Goal: Task Accomplishment & Management: Use online tool/utility

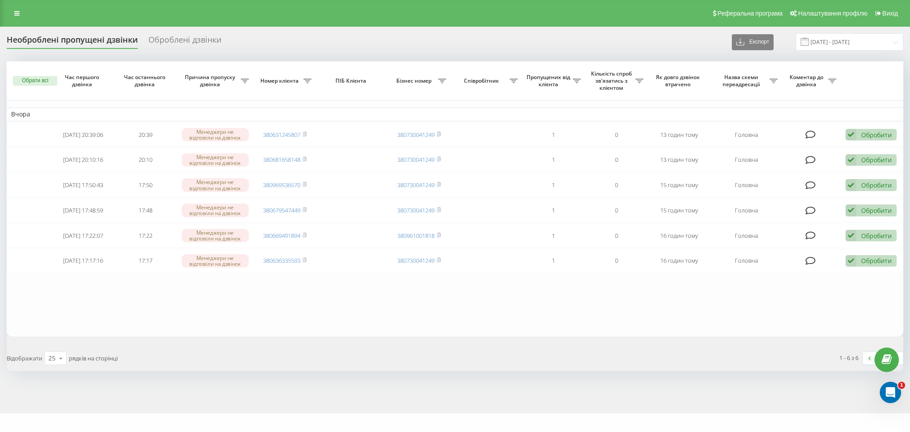
click at [176, 319] on table "Вчора 2025-08-20 20:39:06 20:39 Менеджери не відповіли на дзвінок 380631245807 …" at bounding box center [455, 198] width 897 height 275
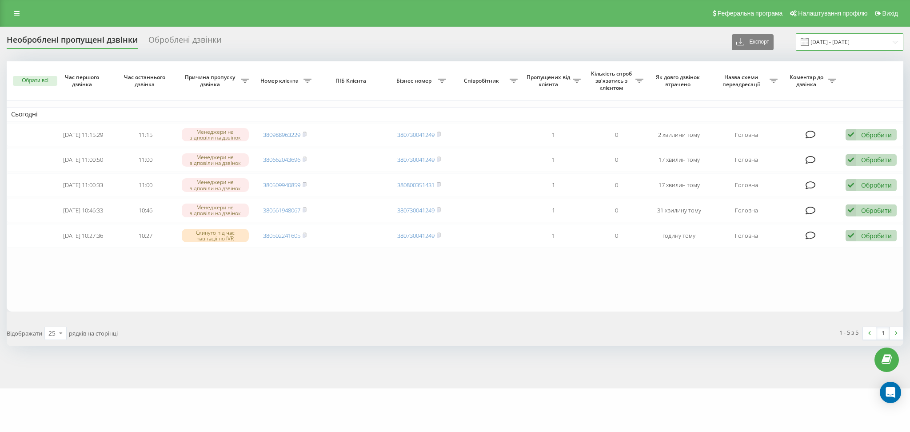
click at [843, 37] on input "[DATE] - [DATE]" at bounding box center [850, 41] width 108 height 17
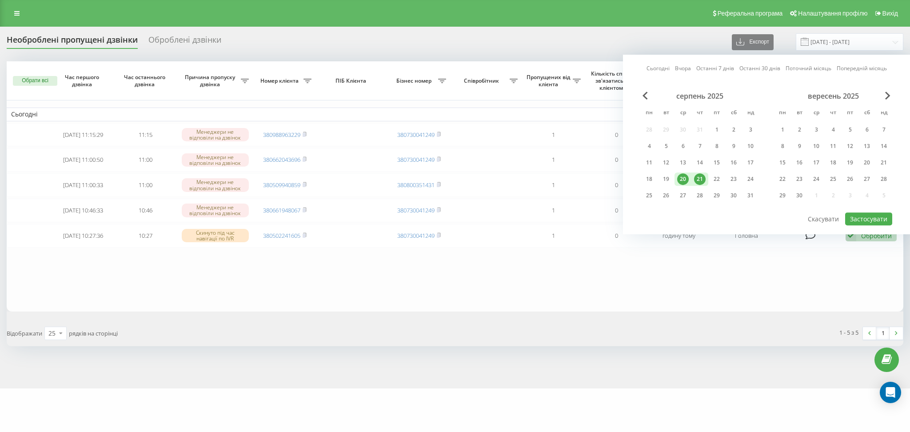
click at [683, 177] on div "20" at bounding box center [683, 179] width 12 height 12
click at [702, 177] on div "21" at bounding box center [700, 179] width 12 height 12
click at [876, 214] on button "Застосувати" at bounding box center [868, 218] width 47 height 13
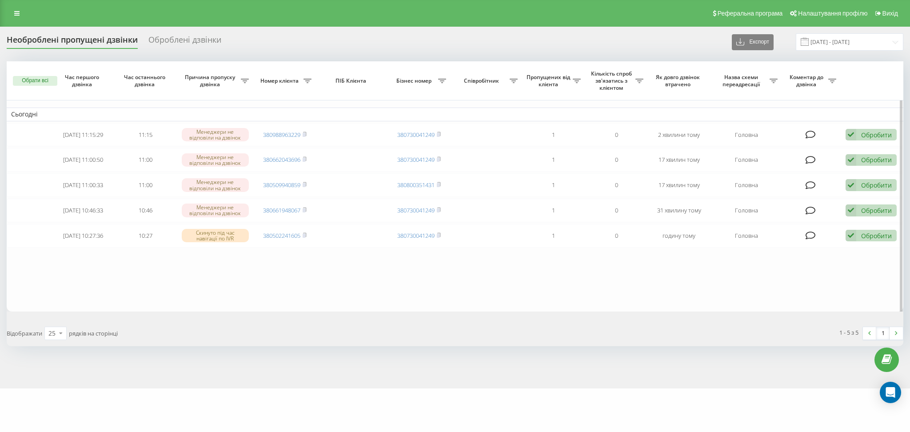
click at [827, 306] on table "Сьогодні 2025-08-21 11:15:29 11:15 Менеджери не відповіли на дзвінок 3809889632…" at bounding box center [455, 186] width 897 height 250
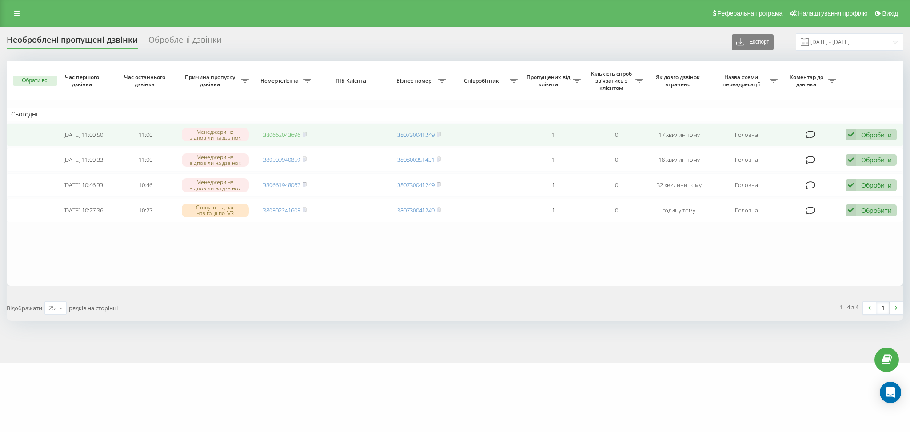
click at [280, 132] on link "380662043696" at bounding box center [281, 135] width 37 height 8
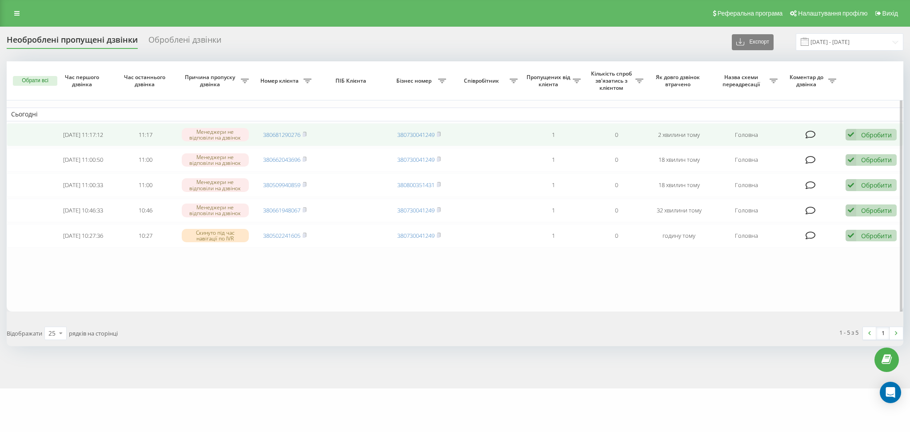
click at [283, 127] on td "380681290276" at bounding box center [284, 135] width 63 height 24
click at [281, 135] on link "380681290276" at bounding box center [281, 135] width 37 height 8
click at [880, 134] on div "Обробити" at bounding box center [876, 135] width 31 height 8
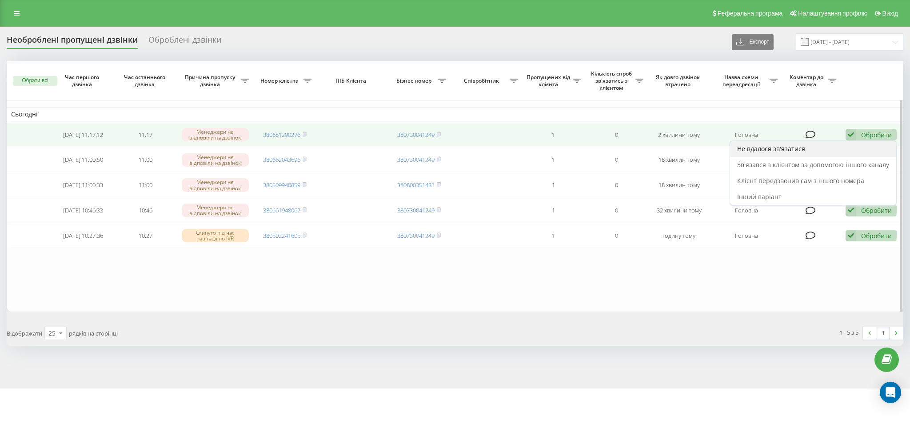
click at [833, 145] on div "Не вдалося зв'язатися" at bounding box center [813, 149] width 166 height 16
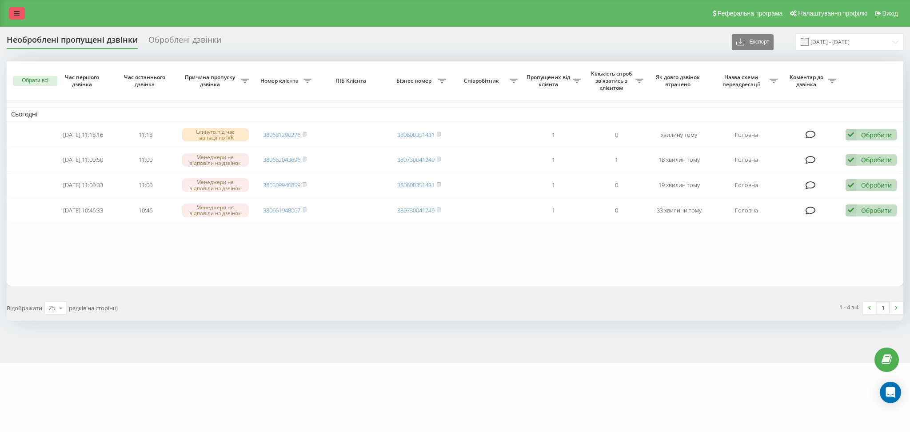
click at [23, 12] on link at bounding box center [17, 13] width 16 height 12
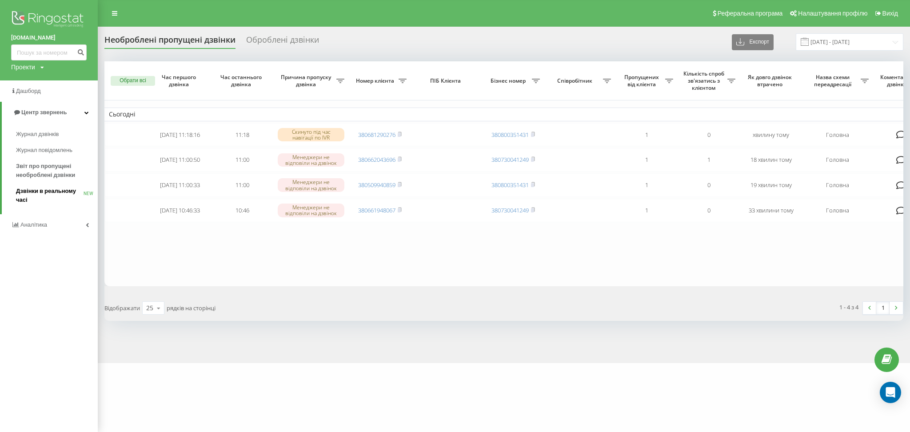
click at [40, 193] on span "Дзвінки в реальному часі" at bounding box center [50, 196] width 68 height 18
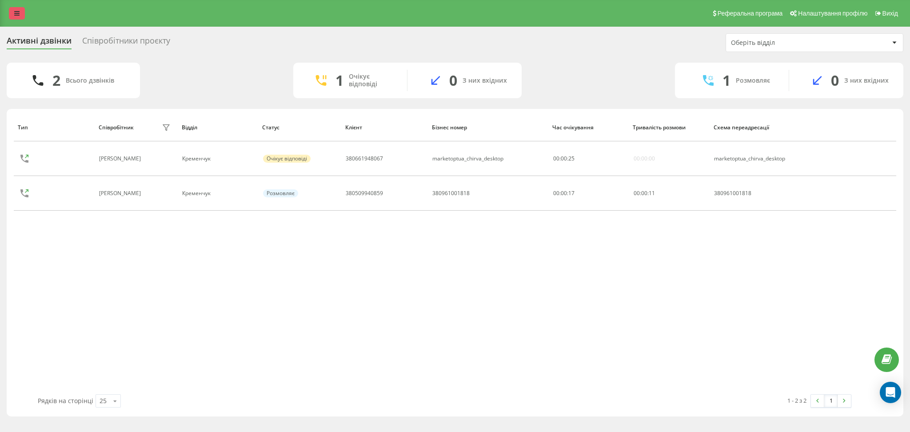
click at [20, 18] on link at bounding box center [17, 13] width 16 height 12
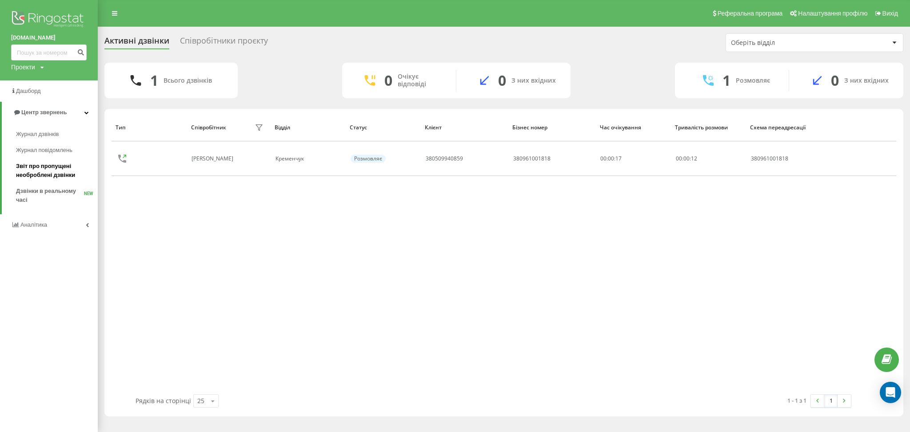
click at [47, 172] on span "Звіт про пропущені необроблені дзвінки" at bounding box center [54, 171] width 77 height 18
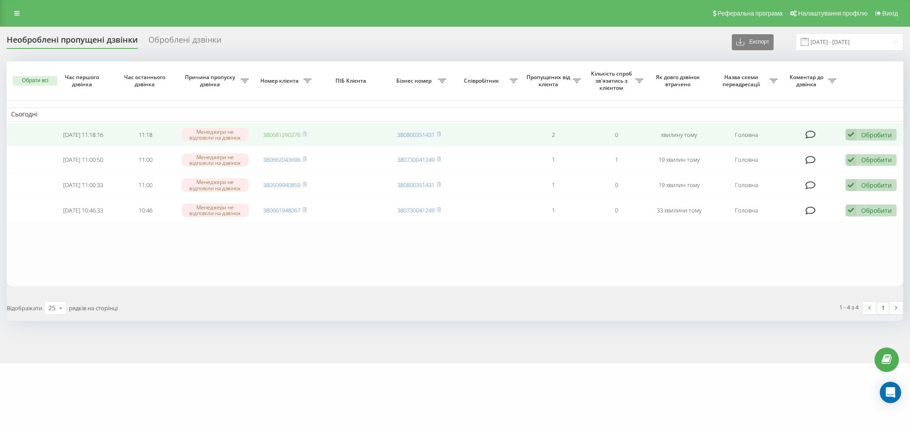
click at [285, 135] on link "380681290276" at bounding box center [281, 135] width 37 height 8
